Goal: Information Seeking & Learning: Learn about a topic

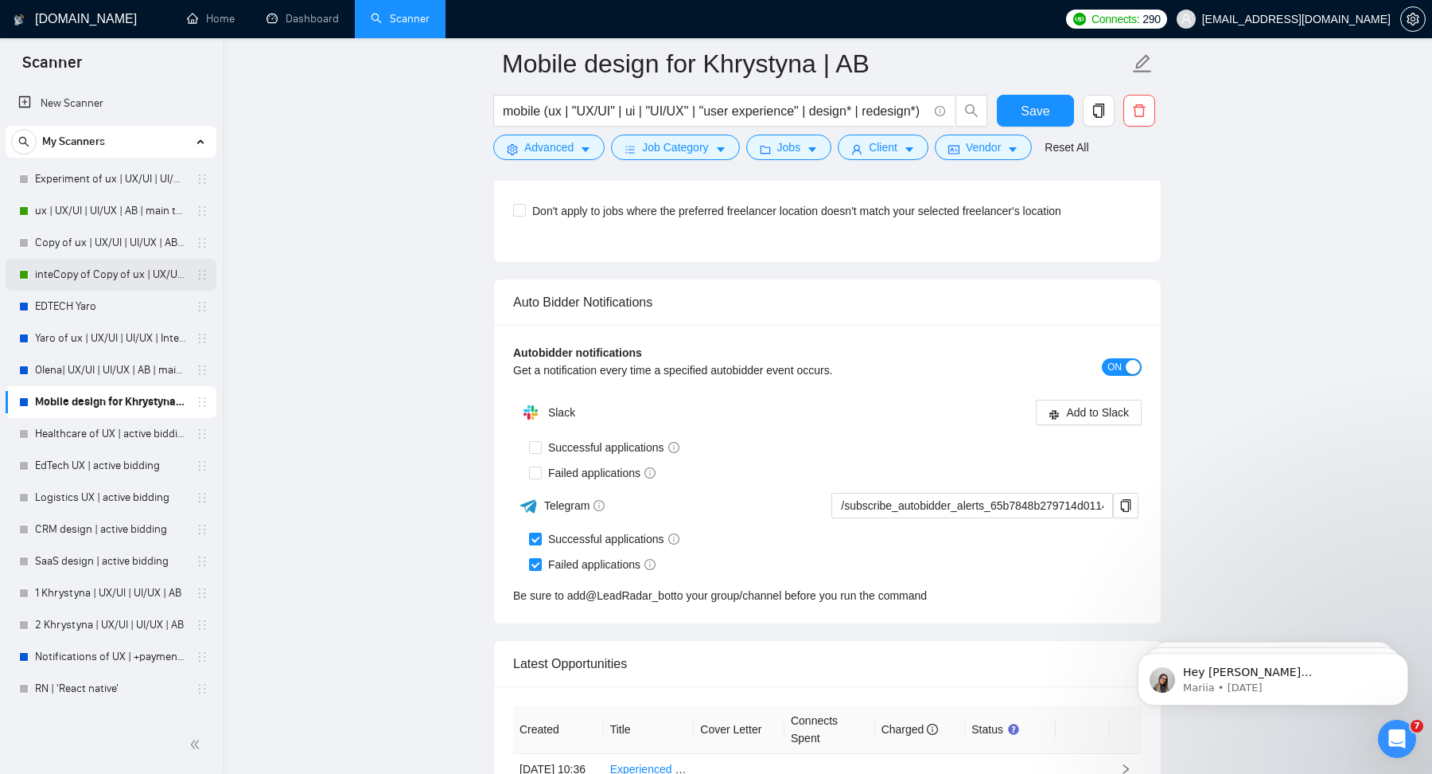
scroll to position [179, 0]
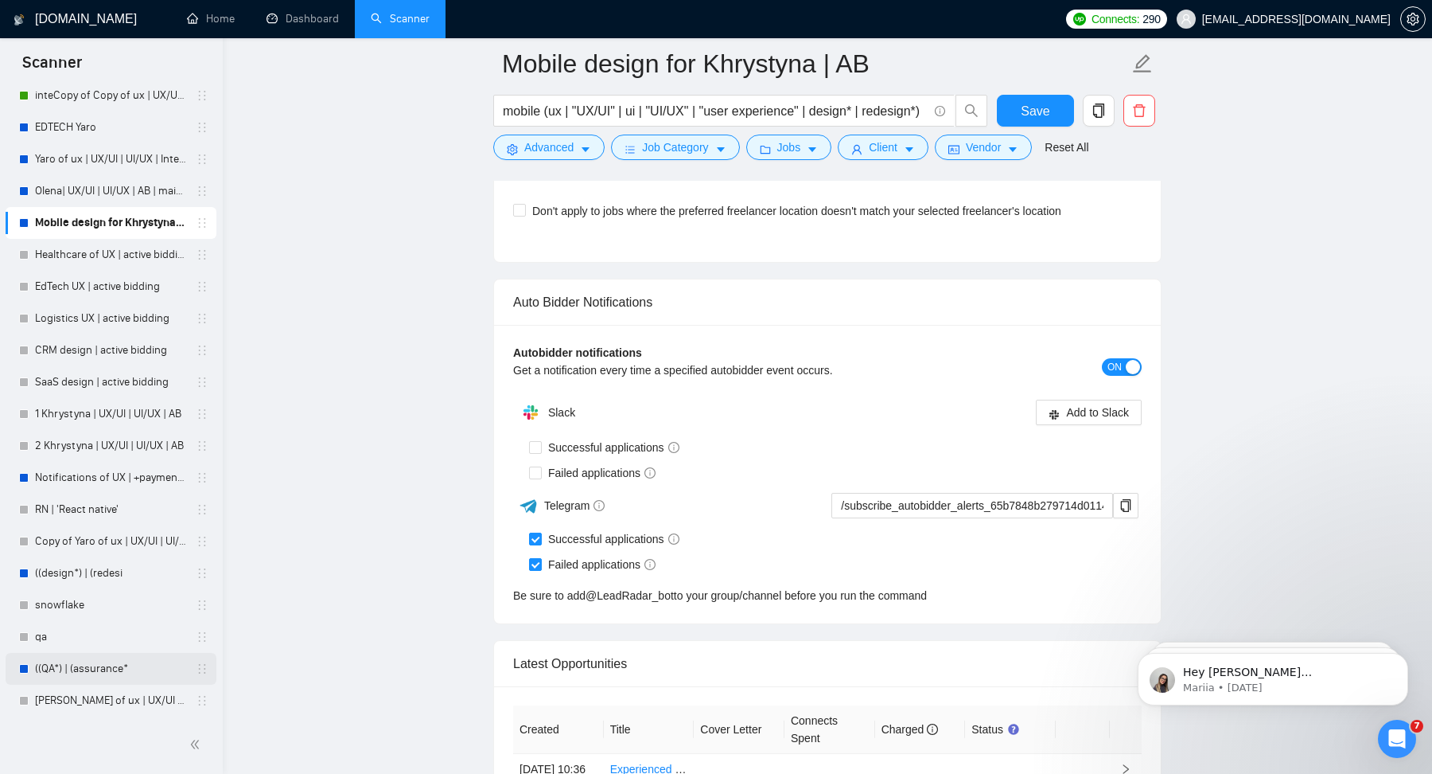
click at [71, 664] on link "((QA*) | (assurance*" at bounding box center [110, 669] width 151 height 32
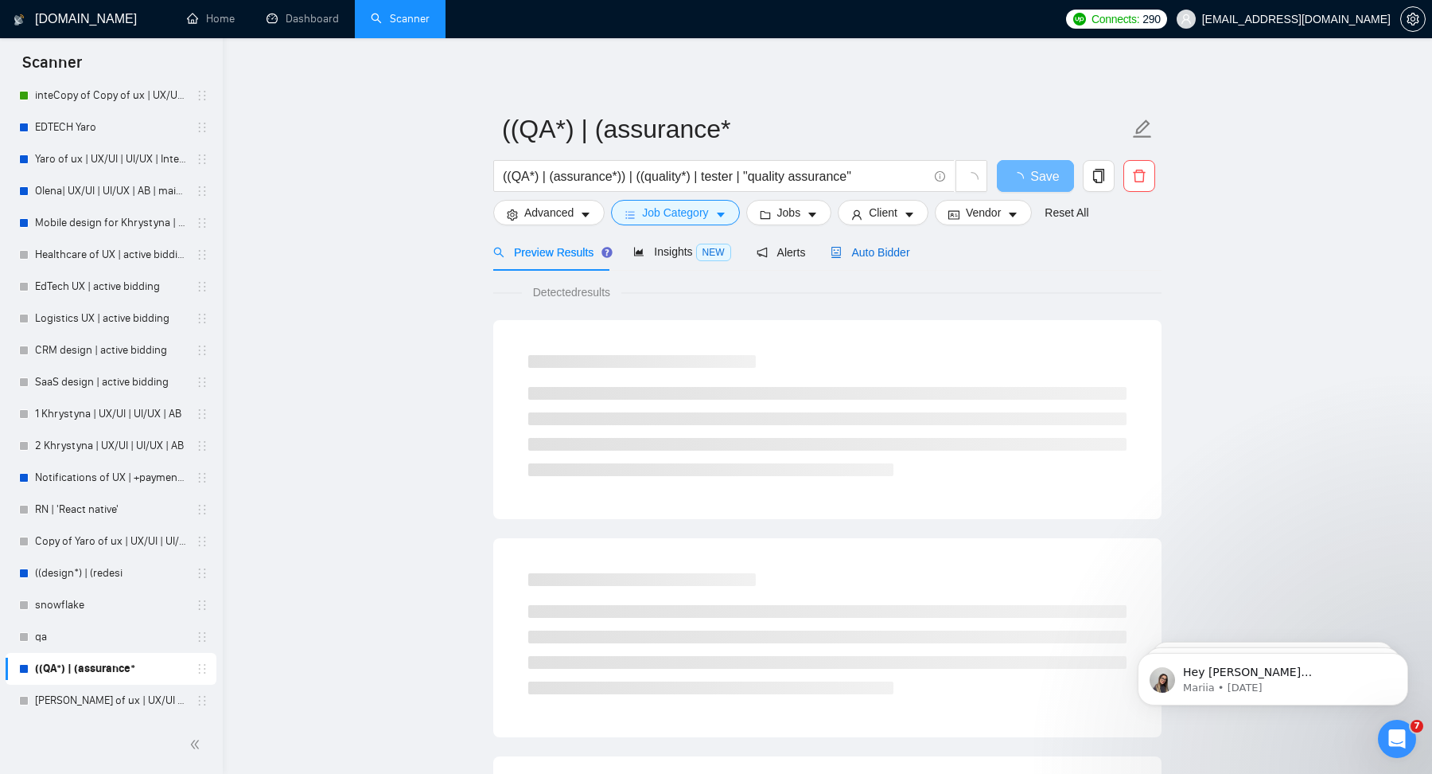
click at [838, 252] on icon "robot" at bounding box center [837, 252] width 10 height 11
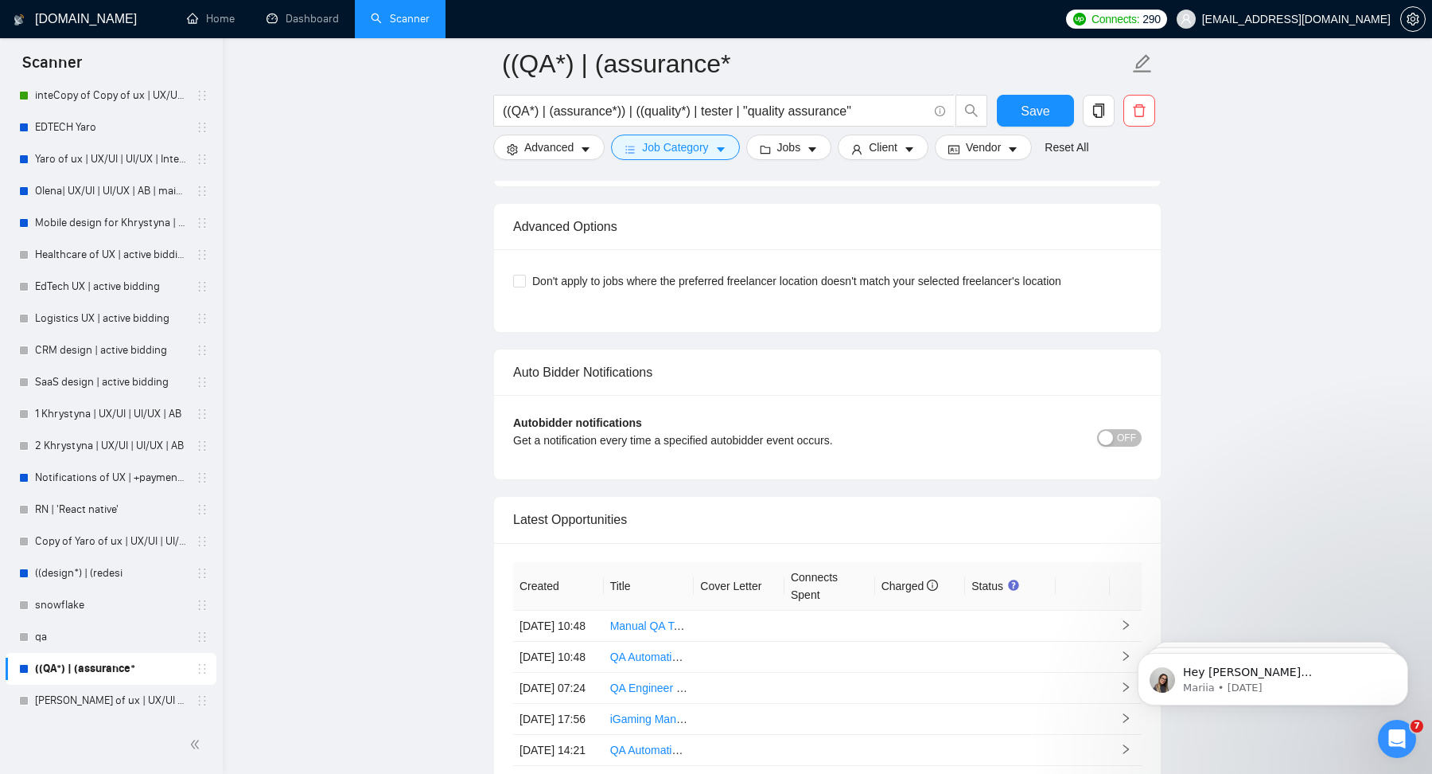
scroll to position [3637, 0]
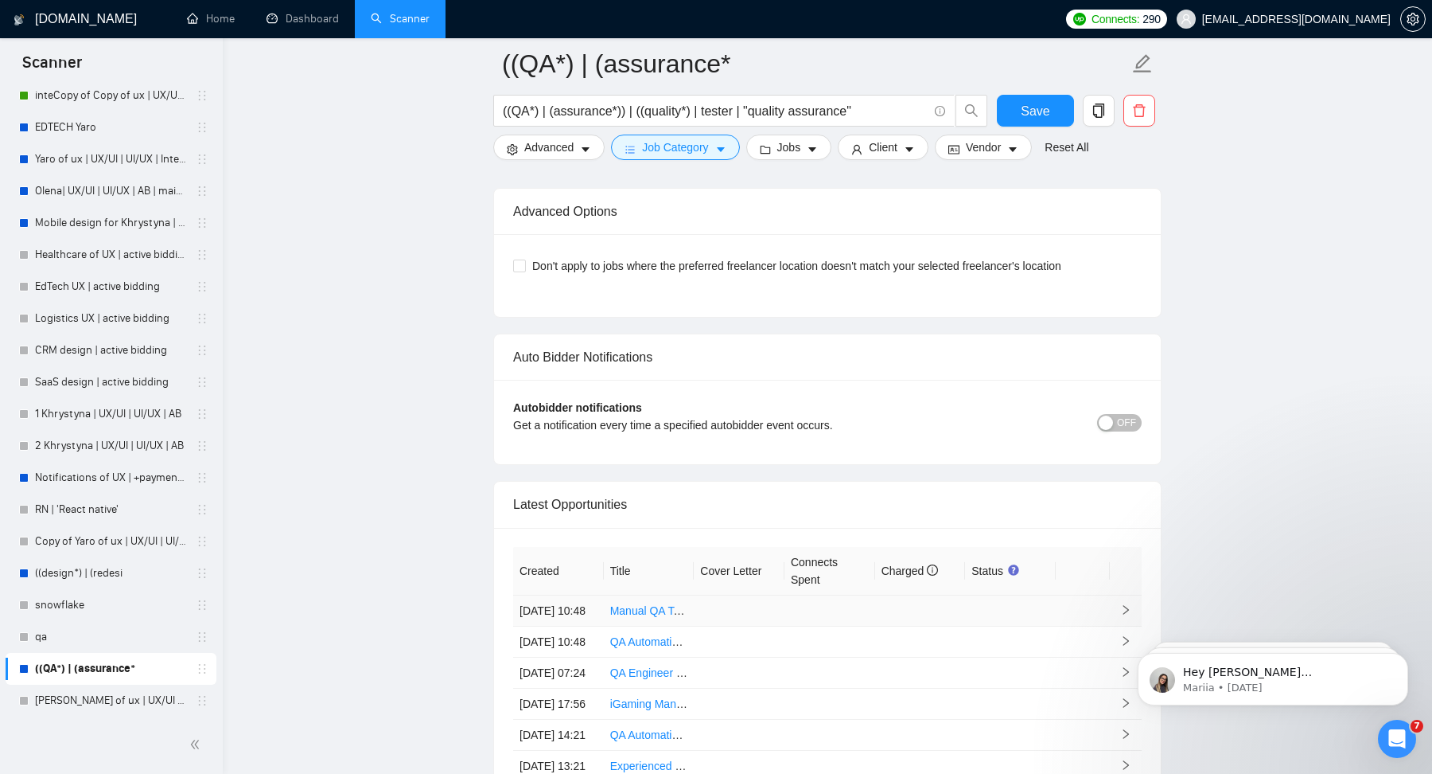
click at [625, 617] on link "Manual QA Tester for Web & Mobile Application Testing" at bounding box center [746, 610] width 272 height 13
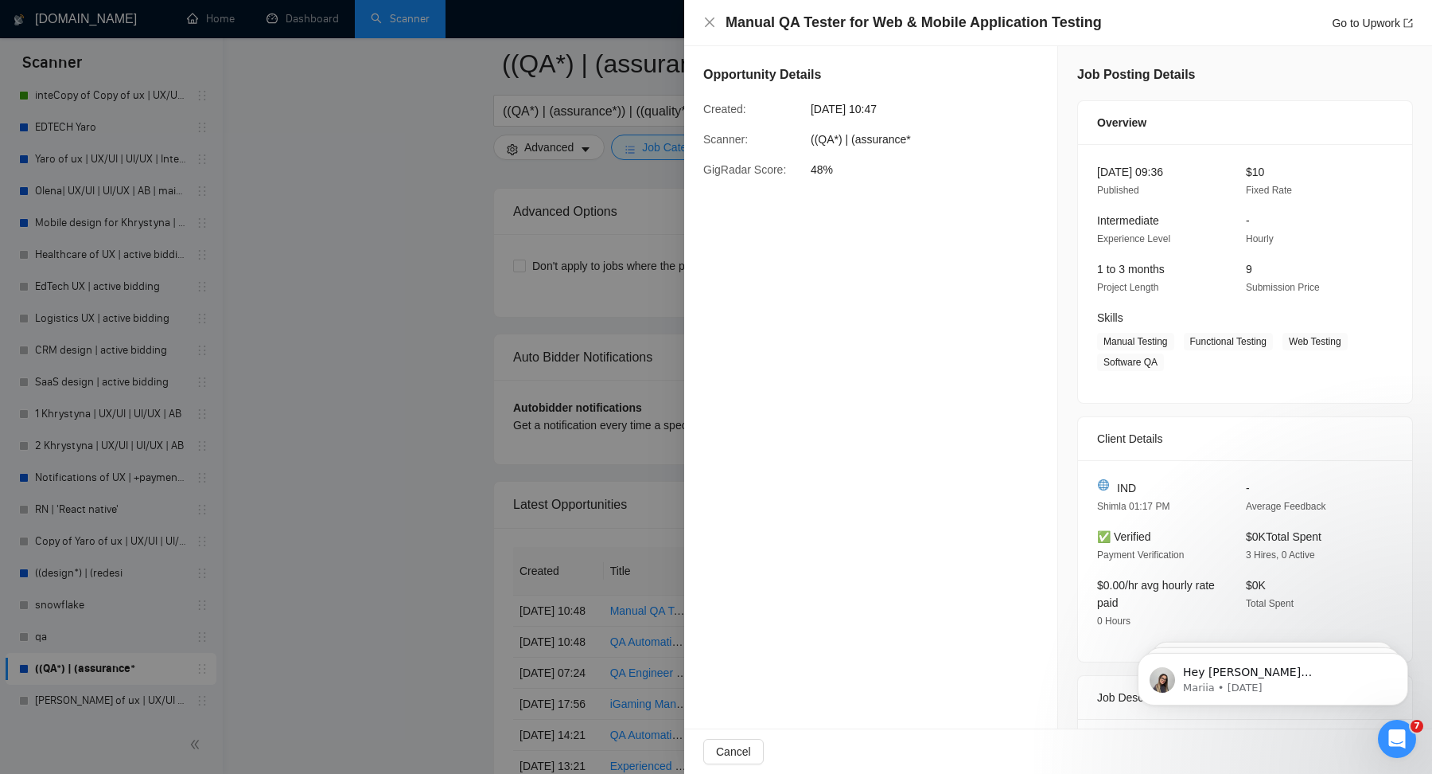
click at [581, 435] on div at bounding box center [716, 387] width 1432 height 774
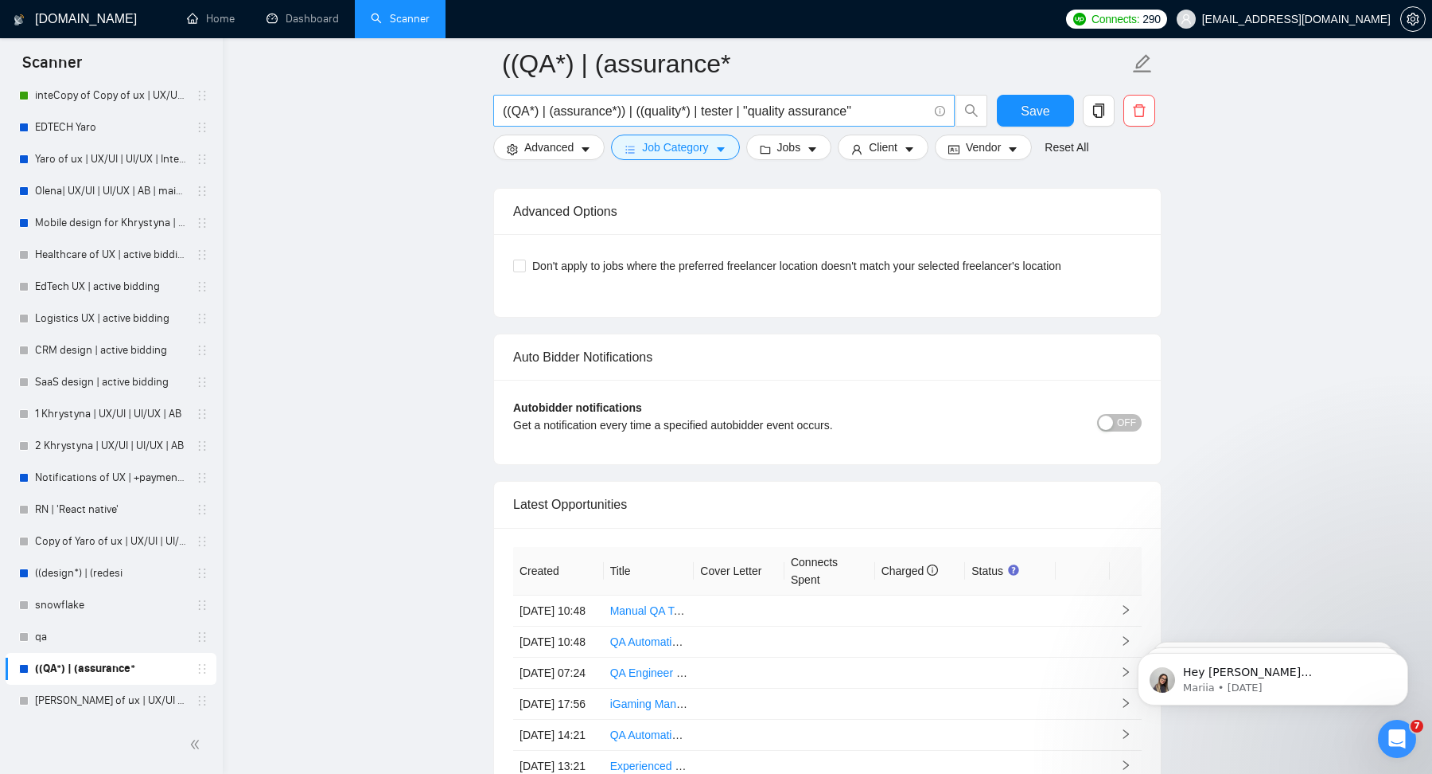
click at [677, 101] on input "((QA*) | (assurance*)) | ((quality*) | tester | "quality assurance"" at bounding box center [715, 111] width 425 height 20
